Goal: Transaction & Acquisition: Obtain resource

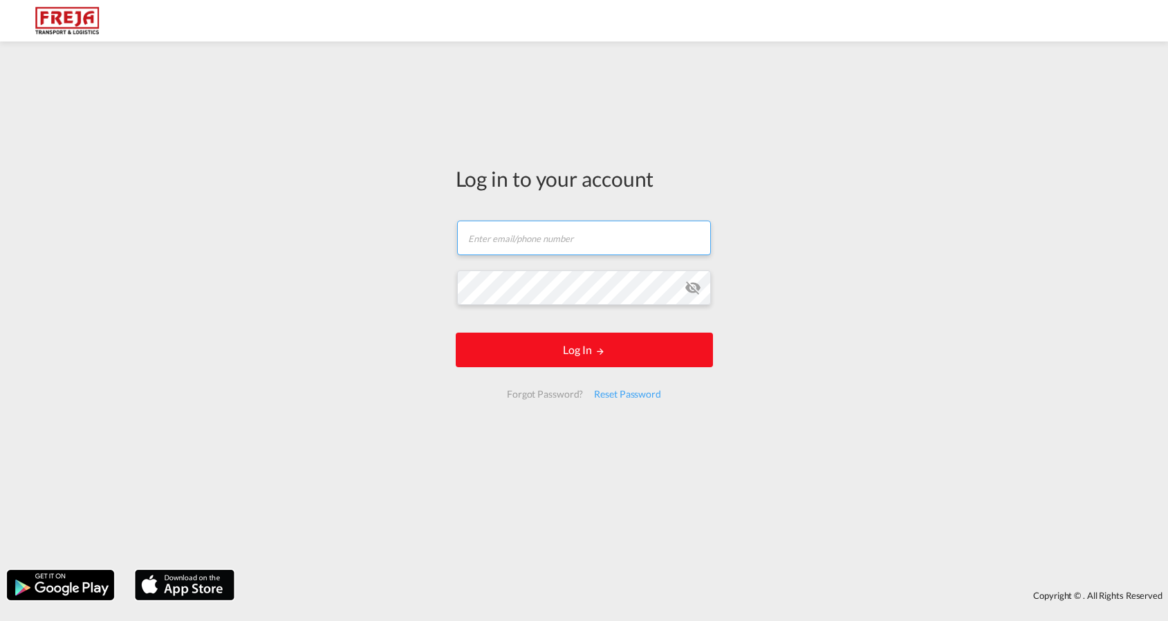
type input "[EMAIL_ADDRESS][DOMAIN_NAME]"
click at [569, 350] on button "Log In" at bounding box center [584, 350] width 257 height 35
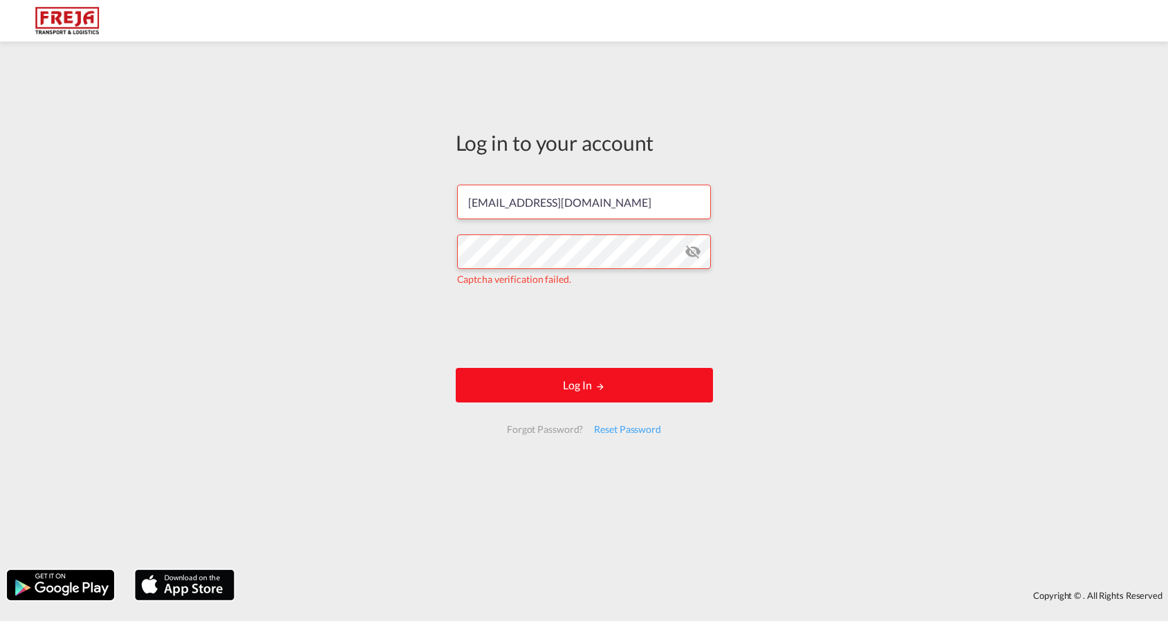
click at [565, 397] on button "Log In" at bounding box center [584, 385] width 257 height 35
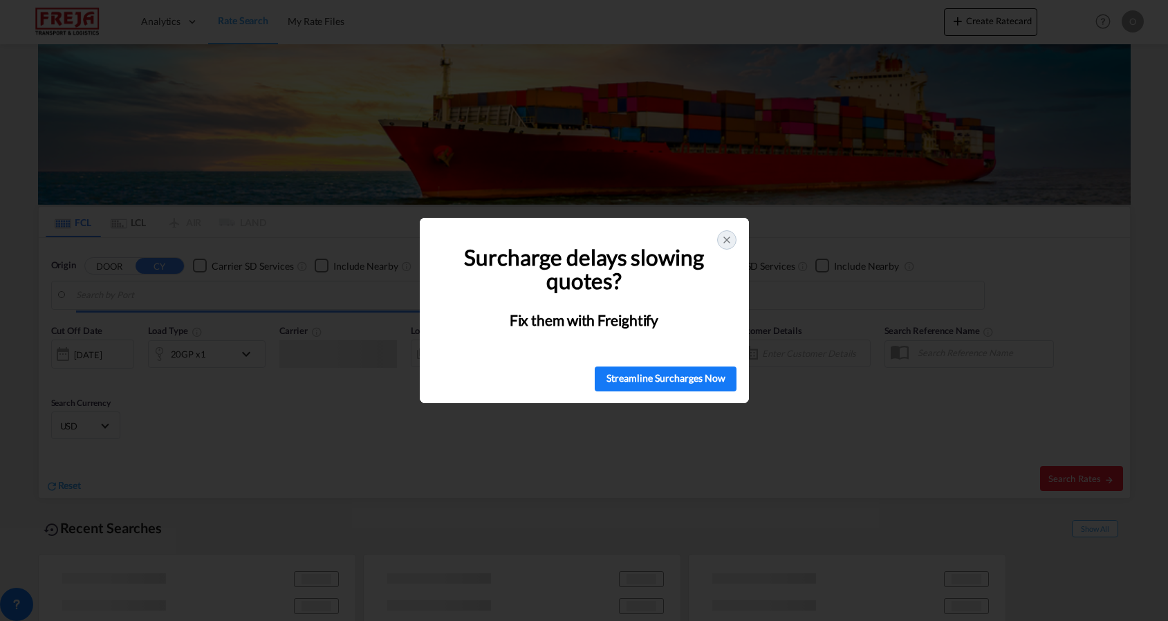
type input "[GEOGRAPHIC_DATA], NOSVG"
type input "[GEOGRAPHIC_DATA], THBKK"
click at [728, 240] on icon at bounding box center [727, 240] width 11 height 11
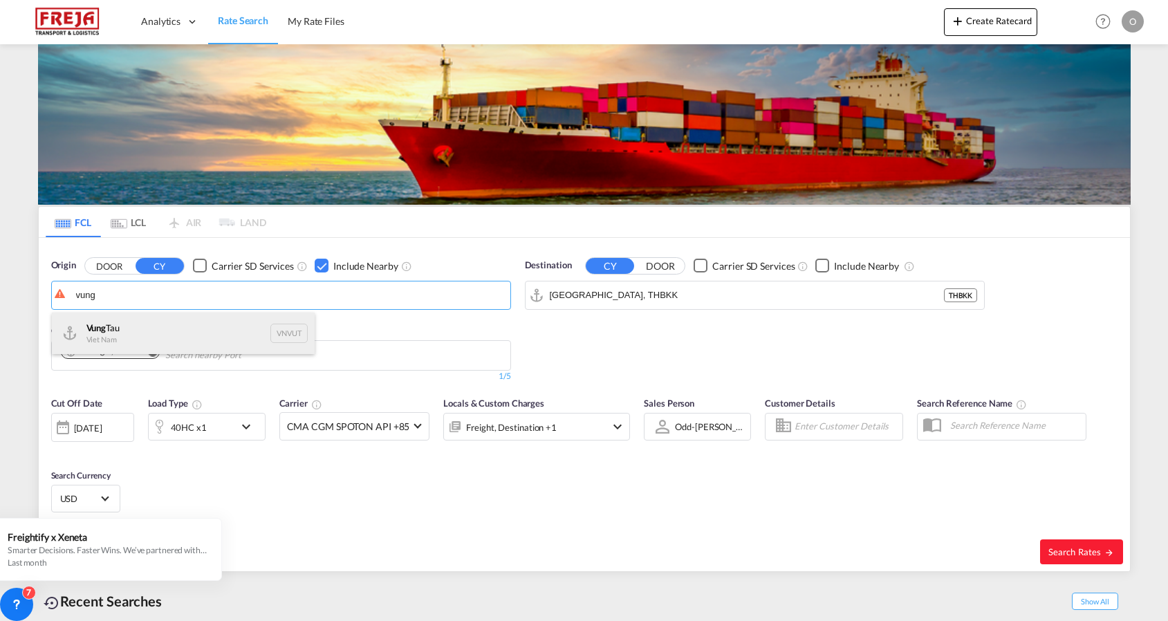
click at [101, 326] on div "Vung Tau Viet Nam VNVUT" at bounding box center [183, 334] width 263 height 42
type input "Vung Tau, VNVUT"
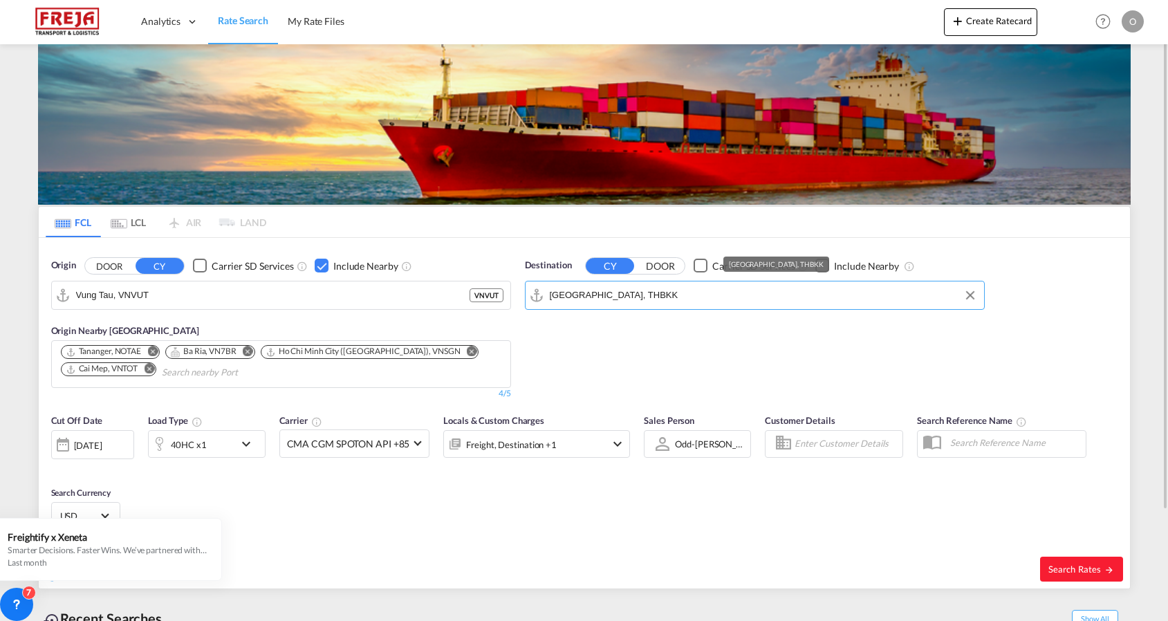
click at [642, 295] on input "[GEOGRAPHIC_DATA], THBKK" at bounding box center [764, 295] width 428 height 21
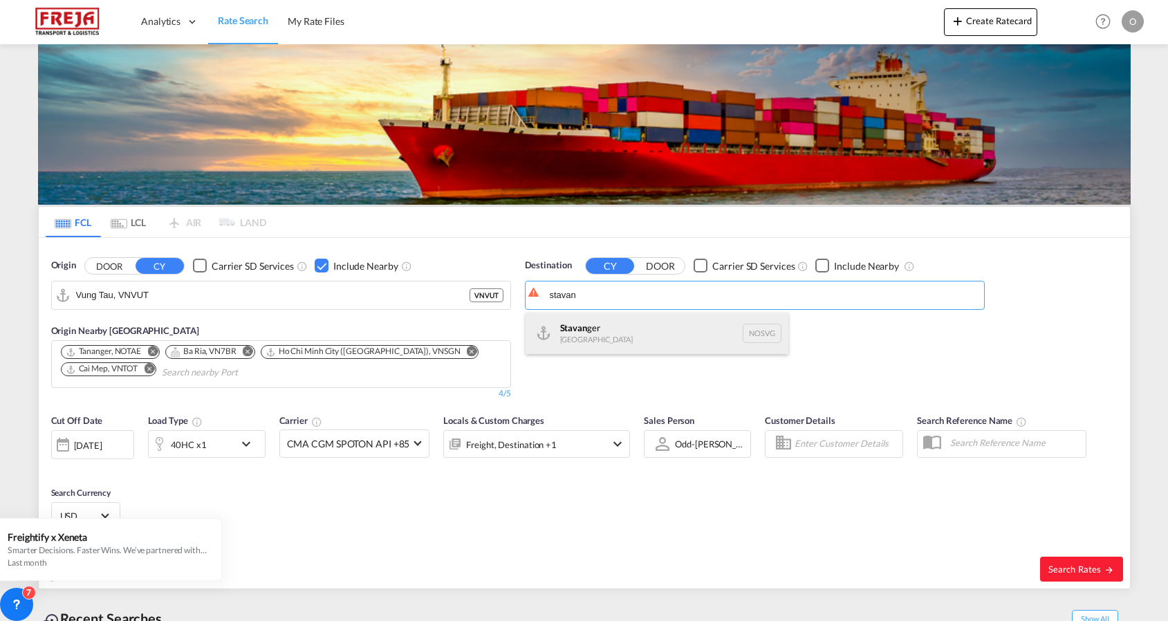
click at [571, 324] on div "Stavan ger [GEOGRAPHIC_DATA] NOSVG" at bounding box center [657, 334] width 263 height 42
type input "[GEOGRAPHIC_DATA], NOSVG"
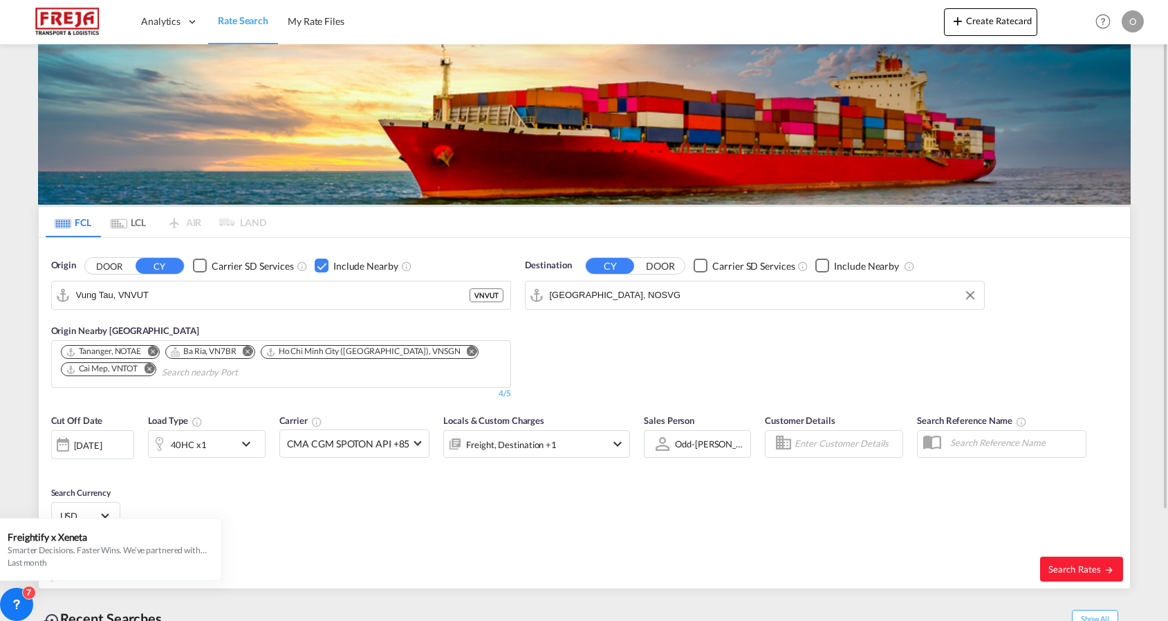
click at [152, 353] on md-icon "Remove" at bounding box center [152, 352] width 10 height 10
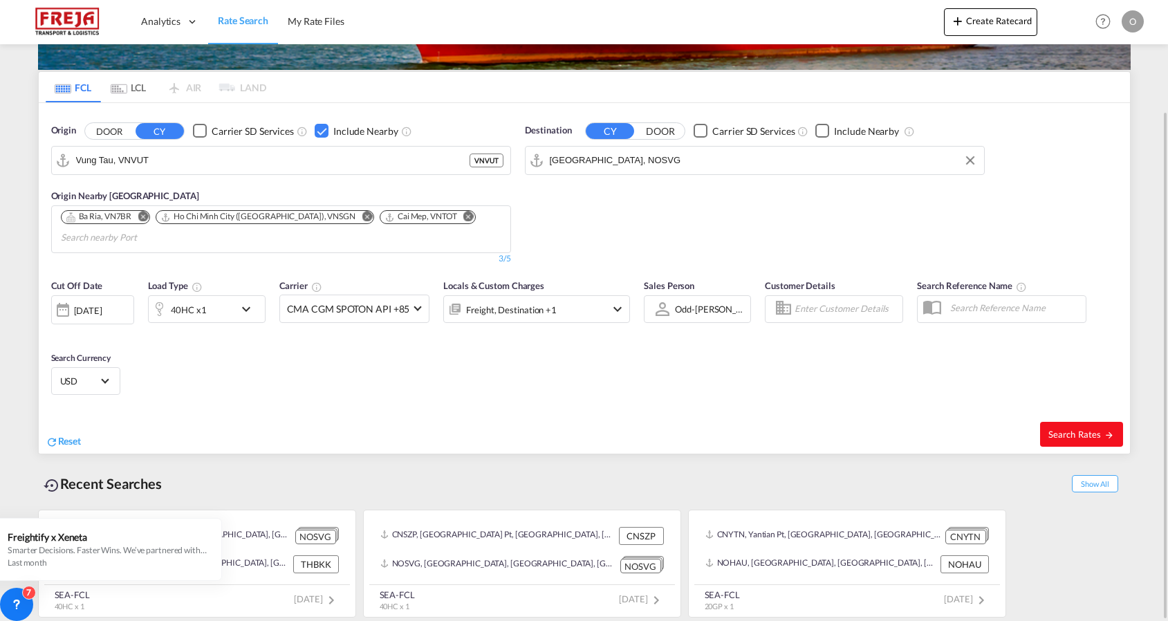
click at [1091, 425] on button "Search Rates" at bounding box center [1081, 434] width 83 height 25
type input "VNVUT to NOSVG / [DATE]"
